Goal: Transaction & Acquisition: Obtain resource

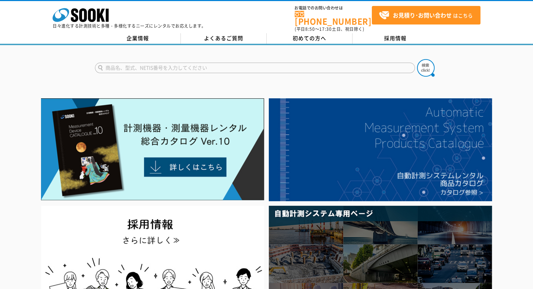
type input "い"
type input "iM"
click at [417, 59] on button at bounding box center [426, 68] width 18 height 18
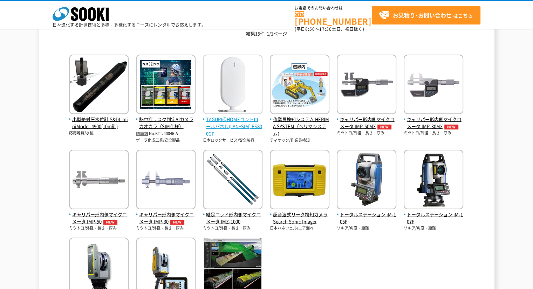
scroll to position [210, 0]
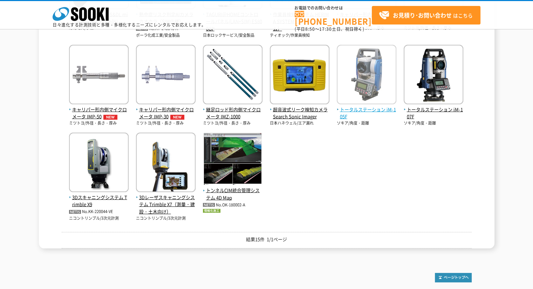
click at [367, 82] on img at bounding box center [367, 75] width 60 height 61
